Goal: Find specific page/section: Find specific page/section

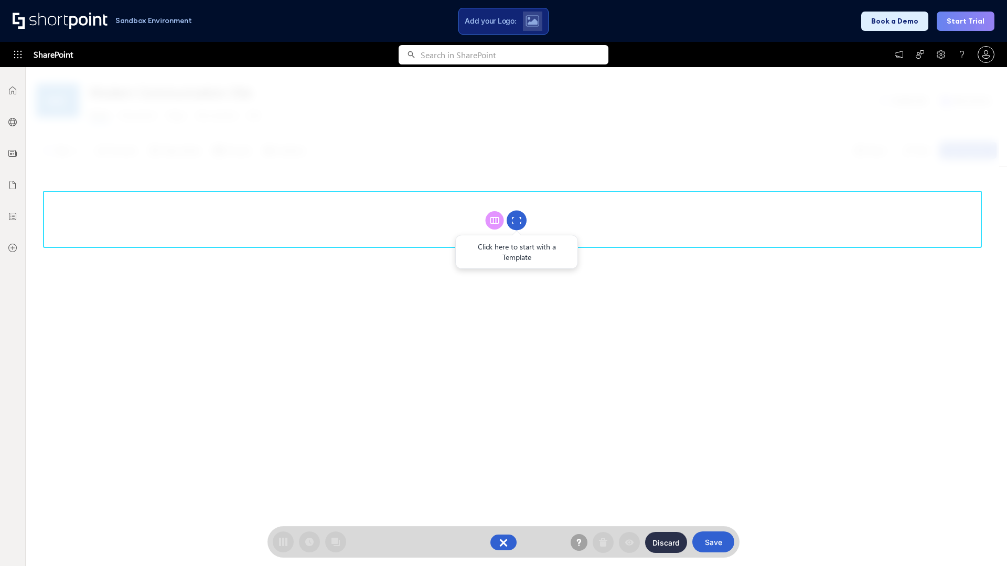
click at [517, 220] on circle at bounding box center [517, 221] width 20 height 20
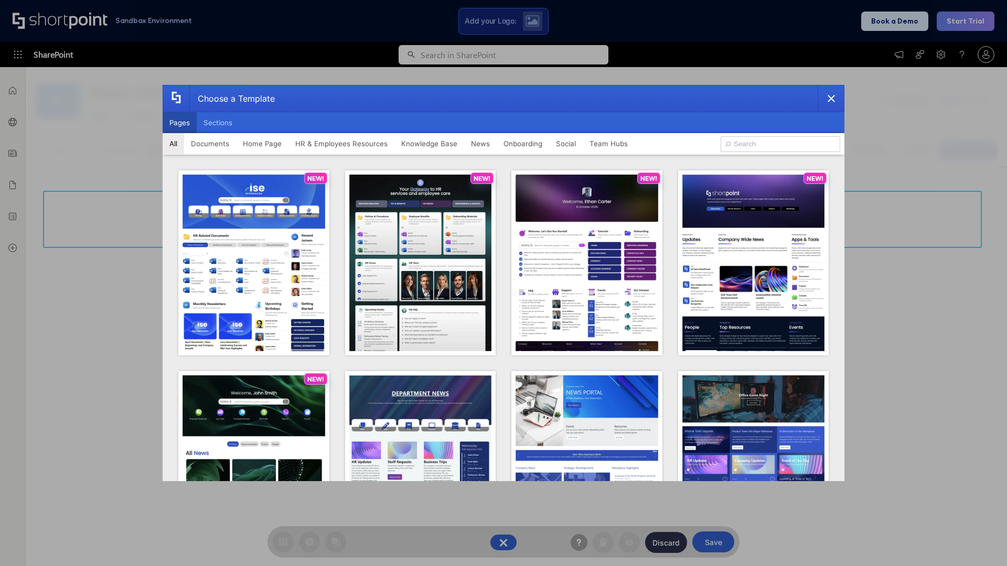
click at [179, 123] on button "Pages" at bounding box center [180, 122] width 34 height 21
type input "Social Layout 1"
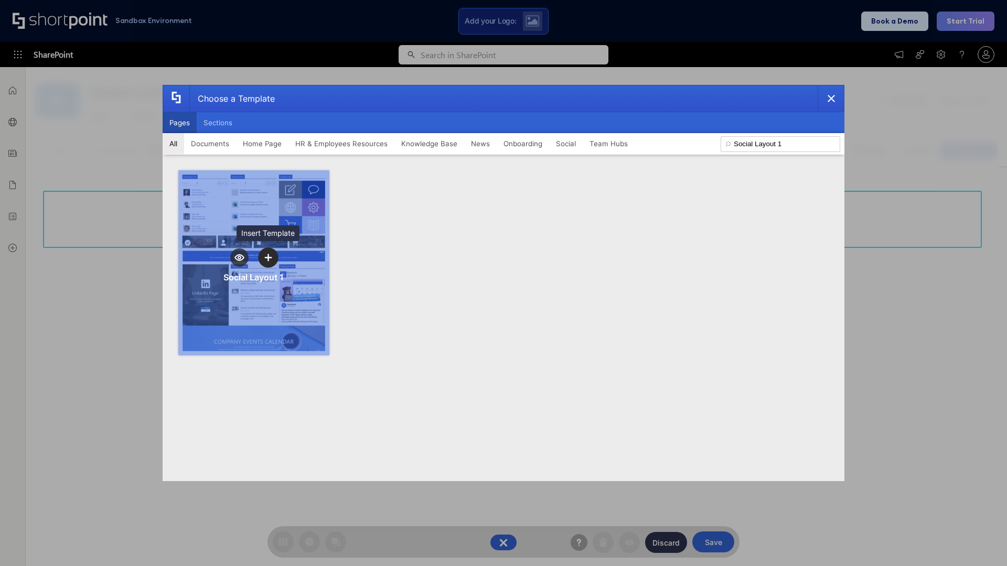
click at [268, 257] on icon "template selector" at bounding box center [267, 257] width 7 height 7
